Goal: Information Seeking & Learning: Learn about a topic

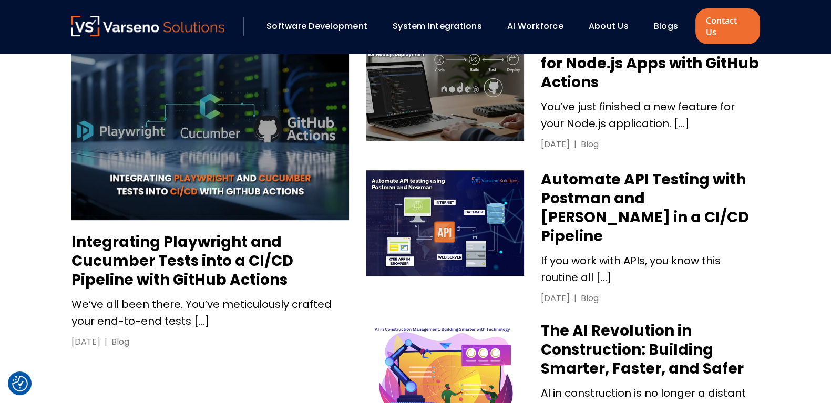
scroll to position [527, 0]
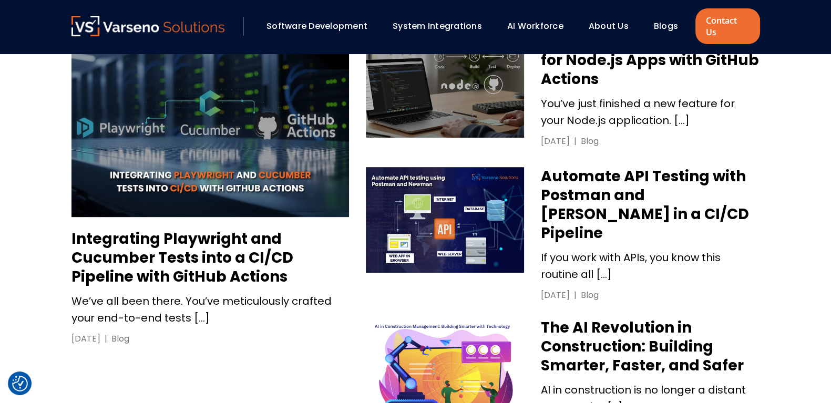
click at [245, 230] on h3 "Integrating Playwright and Cucumber Tests into a CI/CD Pipeline with GitHub Act…" at bounding box center [211, 258] width 278 height 57
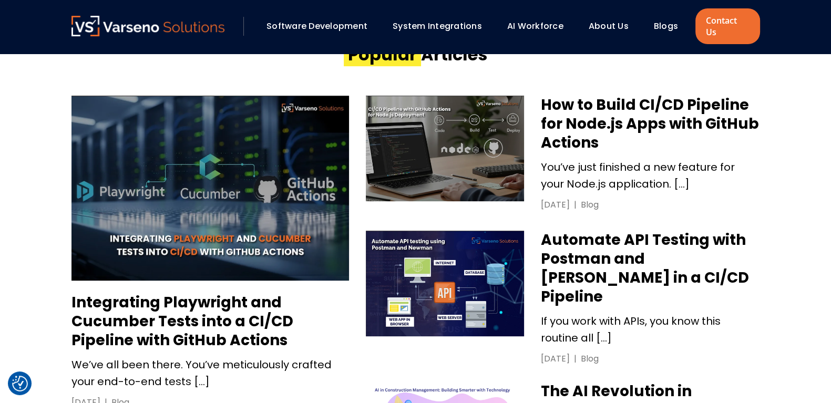
scroll to position [459, 0]
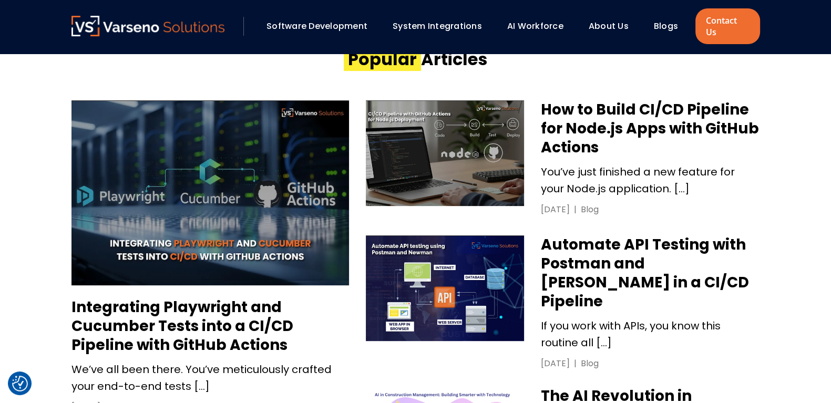
click at [211, 321] on h3 "Integrating Playwright and Cucumber Tests into a CI/CD Pipeline with GitHub Act…" at bounding box center [211, 326] width 278 height 57
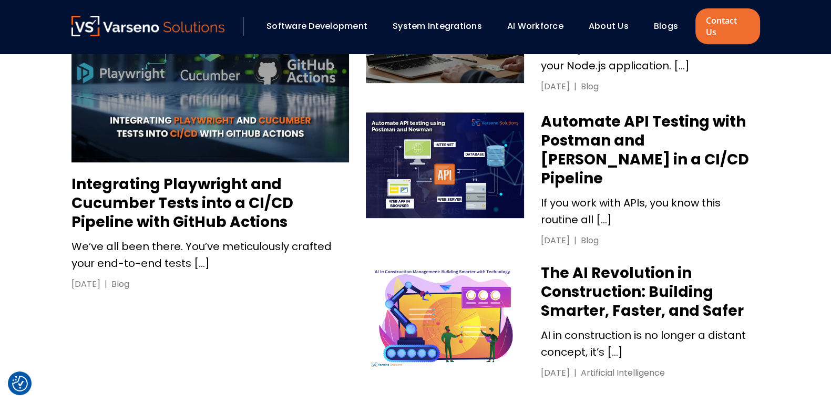
scroll to position [582, 0]
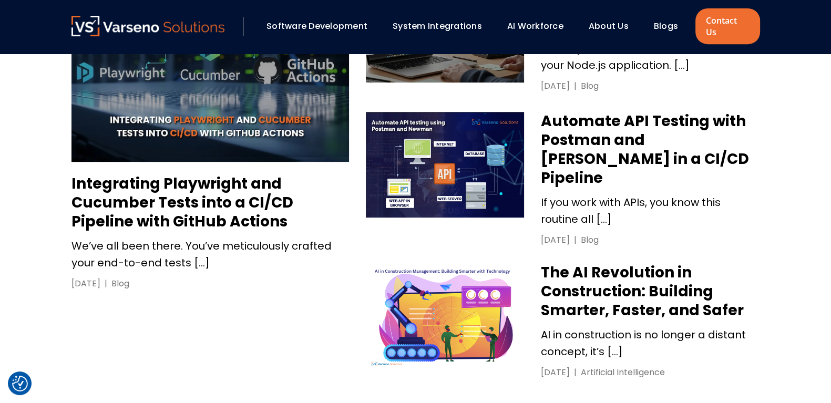
click at [623, 277] on h3 "The AI Revolution in Construction: Building Smarter, Faster, and Safer" at bounding box center [650, 291] width 219 height 57
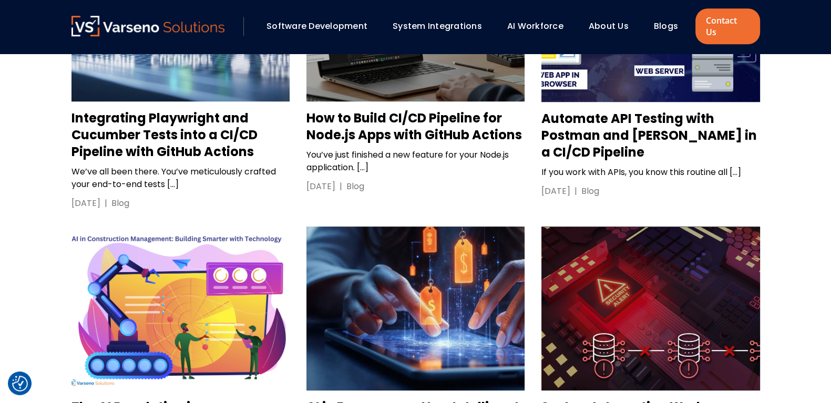
scroll to position [1236, 0]
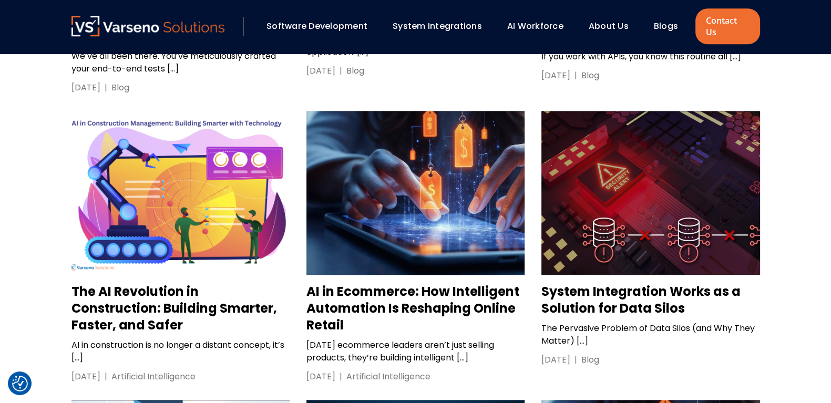
click at [394, 283] on h3 "AI in Ecommerce: How Intelligent Automation Is Reshaping Online Retail" at bounding box center [416, 308] width 218 height 50
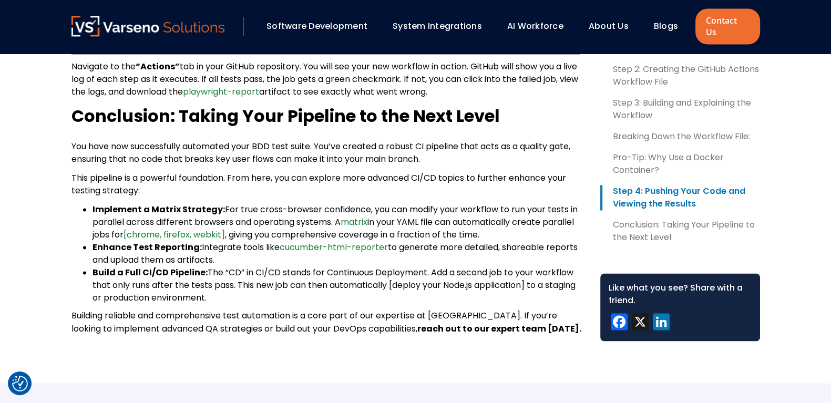
scroll to position [2171, 0]
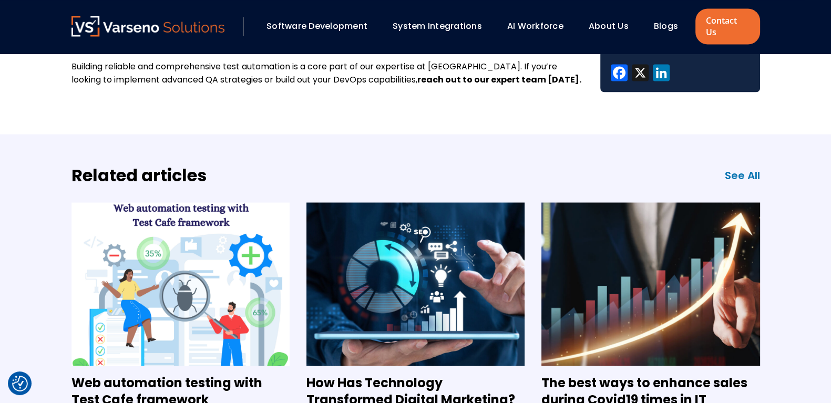
scroll to position [2419, 0]
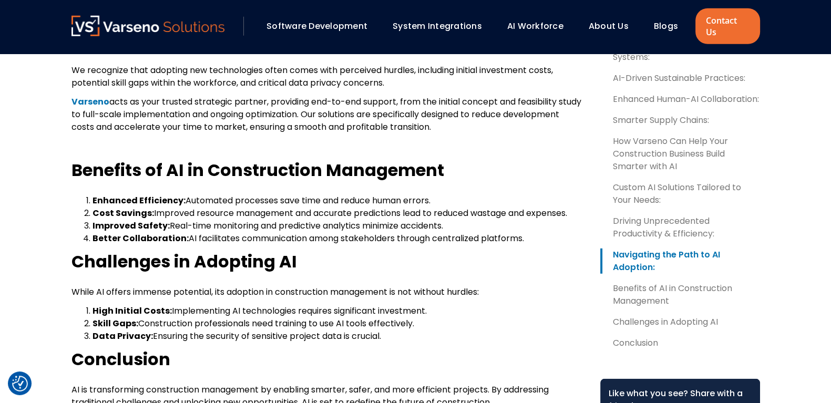
scroll to position [3693, 0]
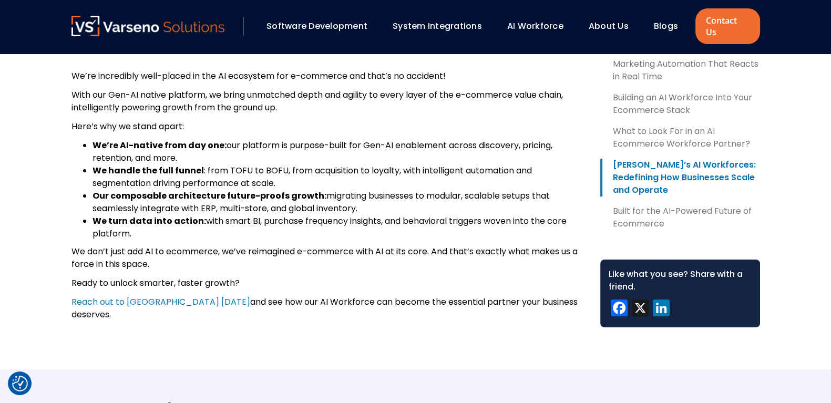
scroll to position [4791, 0]
